Goal: Browse casually

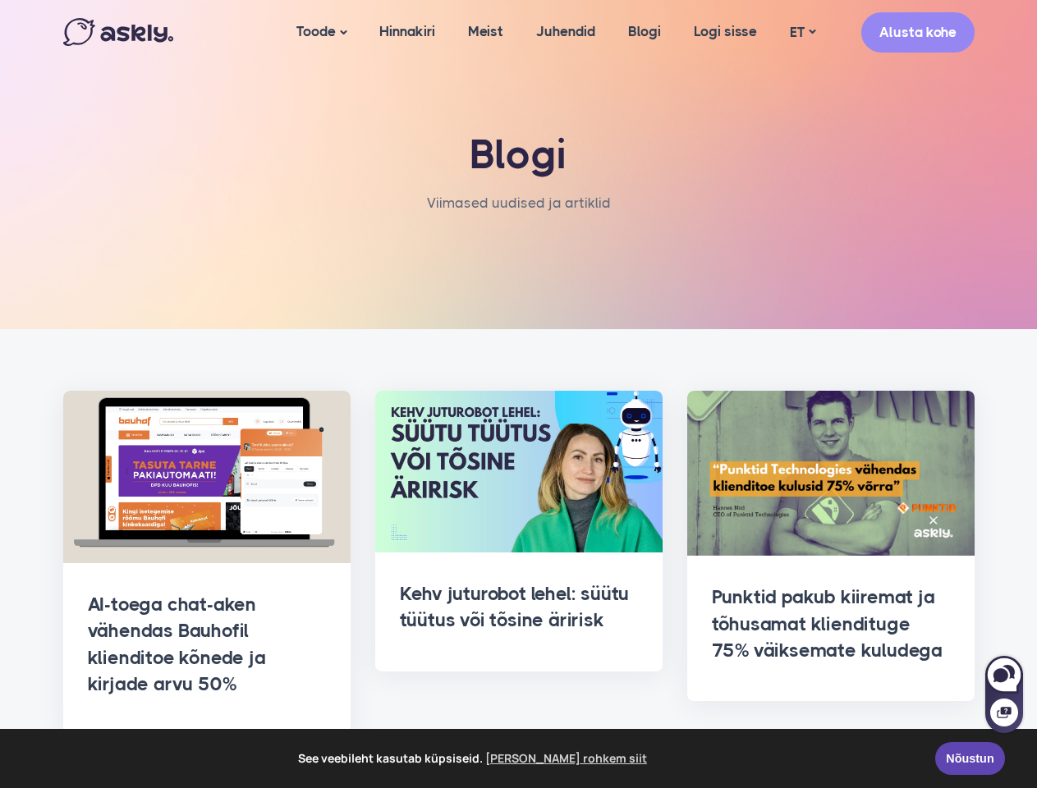
click at [518, 758] on span "See veebileht kasutab küpsiseid. [PERSON_NAME] rohkem siit" at bounding box center [474, 758] width 900 height 25
click at [319, 32] on link "Toode" at bounding box center [321, 32] width 83 height 65
click at [802, 32] on link "ET" at bounding box center [802, 33] width 58 height 24
click at [1004, 694] on div at bounding box center [1004, 703] width 38 height 60
click at [1004, 675] on icon at bounding box center [1000, 675] width 15 height 14
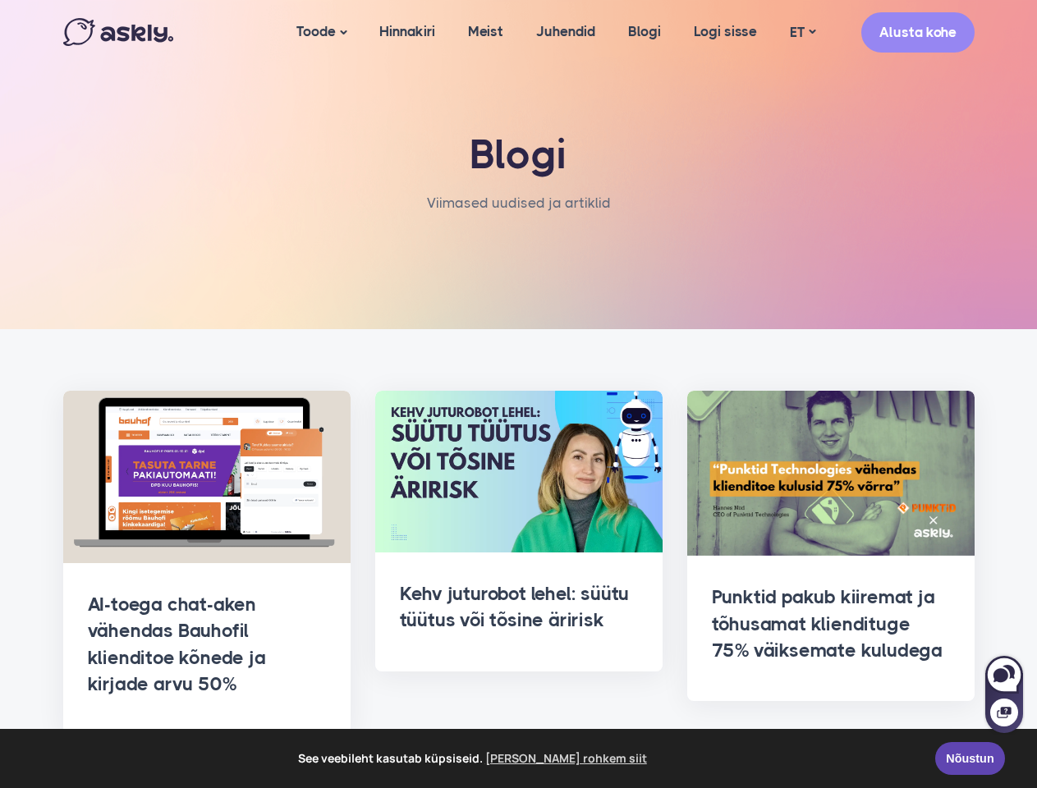
click at [1004, 712] on icon at bounding box center [1003, 712] width 14 height 11
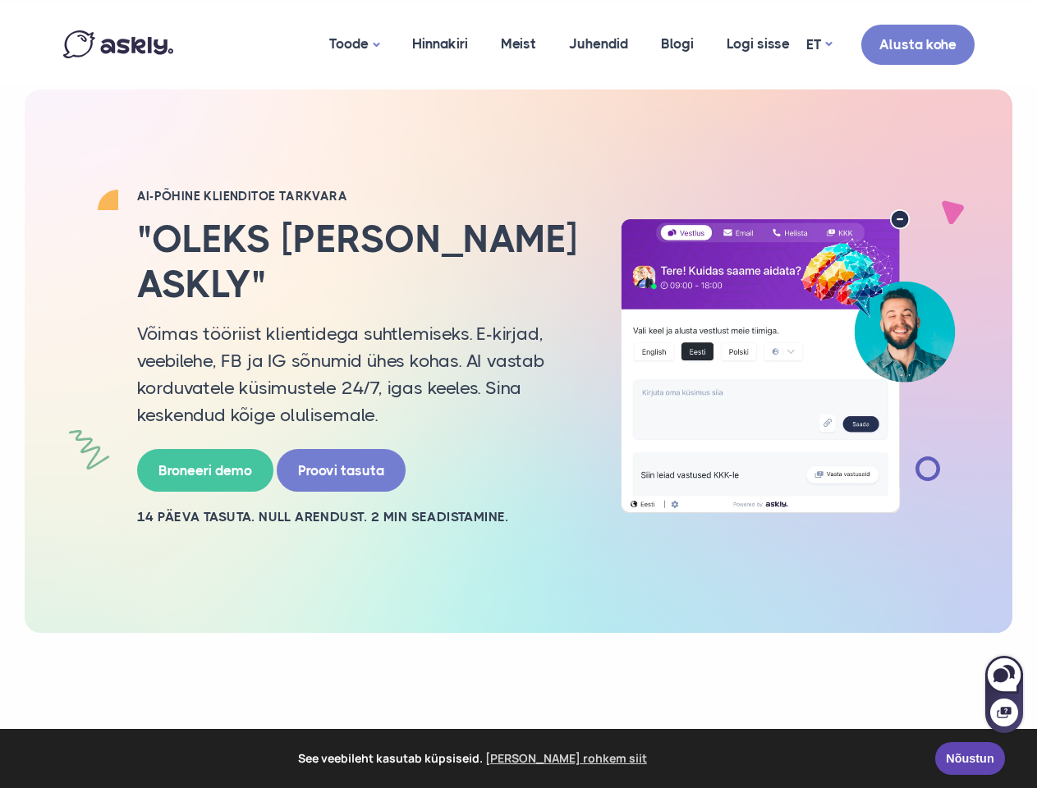
click at [518, 394] on p "Võimas tööriist klientidega suhtlemiseks. E-kirjad, veebilehe, FB ja IG sõnumid…" at bounding box center [358, 374] width 443 height 108
click at [518, 758] on span "See veebileht kasutab küpsiseid. [PERSON_NAME] rohkem siit" at bounding box center [474, 758] width 900 height 25
click at [352, 44] on link "Toode" at bounding box center [354, 44] width 83 height 81
click at [818, 44] on link "ET" at bounding box center [818, 45] width 25 height 24
click at [1004, 694] on div at bounding box center [1004, 703] width 38 height 60
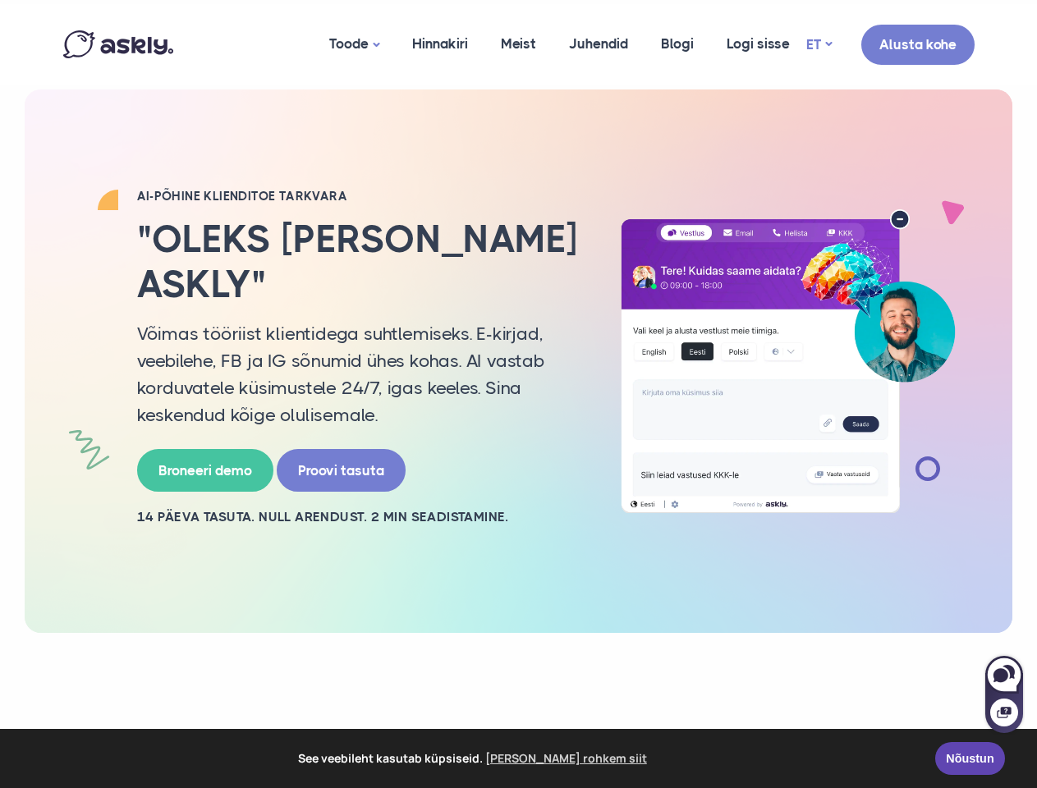
click at [1004, 675] on icon at bounding box center [1000, 675] width 15 height 14
click at [1004, 712] on icon at bounding box center [1003, 712] width 14 height 11
